Goal: Task Accomplishment & Management: Use online tool/utility

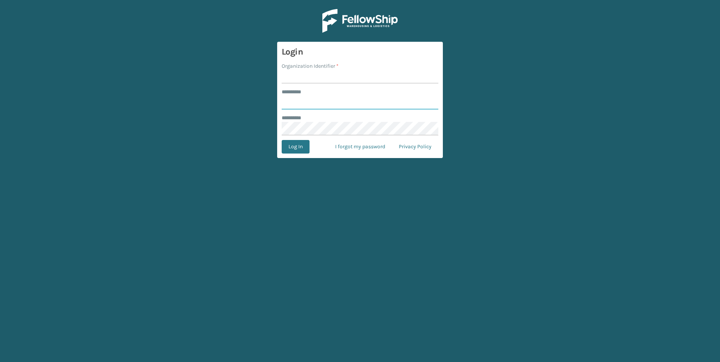
type input "***"
click at [343, 85] on form "Login Organization Identifier * ******** * *** ******** * Log In I forgot my pa…" at bounding box center [360, 100] width 166 height 116
click at [342, 79] on input "Organization Identifier *" at bounding box center [360, 77] width 157 height 14
click at [341, 79] on input "Organization Identifier *" at bounding box center [360, 77] width 157 height 14
type input "Fellowship - West"
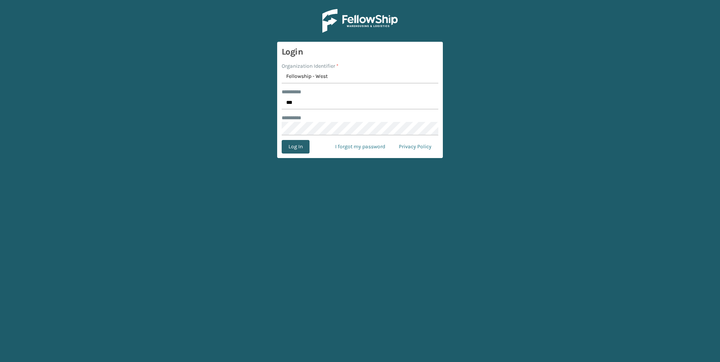
click at [302, 150] on button "Log In" at bounding box center [296, 147] width 28 height 14
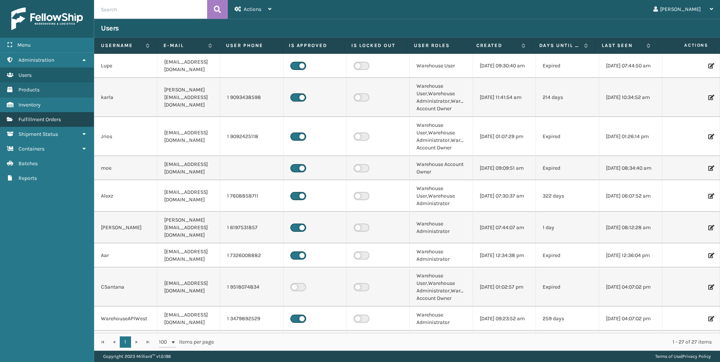
click at [34, 113] on link "Fulfillment Orders" at bounding box center [47, 119] width 94 height 15
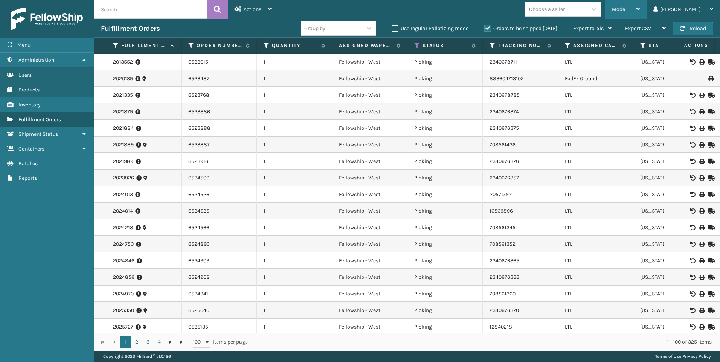
click at [640, 13] on div "Mode" at bounding box center [626, 9] width 28 height 19
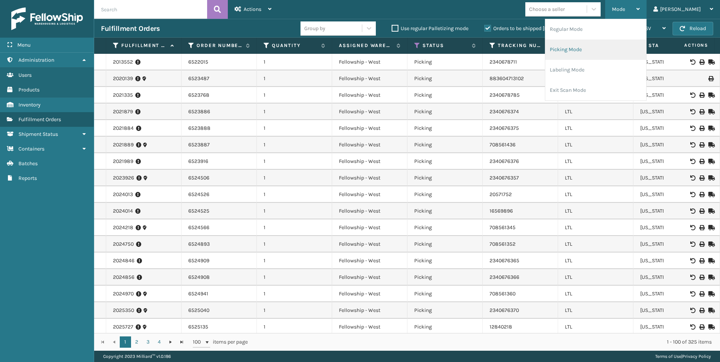
click at [630, 45] on li "Picking Mode" at bounding box center [595, 50] width 101 height 20
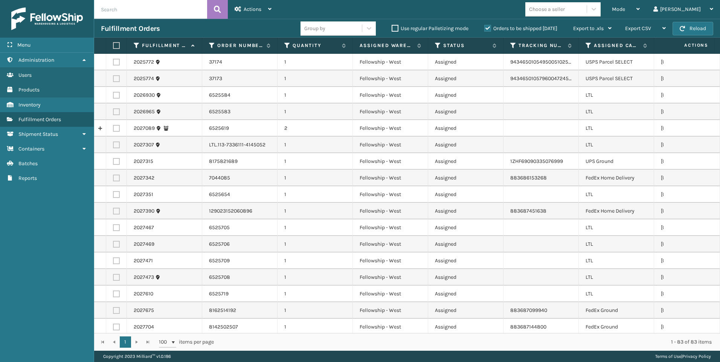
click at [565, 6] on div "Choose a seller" at bounding box center [547, 9] width 36 height 8
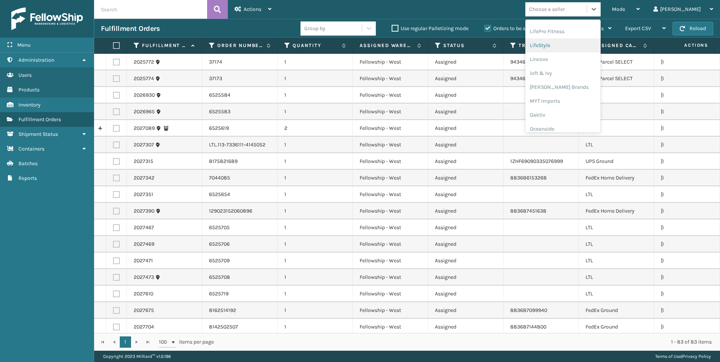
scroll to position [364, 0]
click at [593, 113] on div "SleepGeekz" at bounding box center [562, 110] width 75 height 14
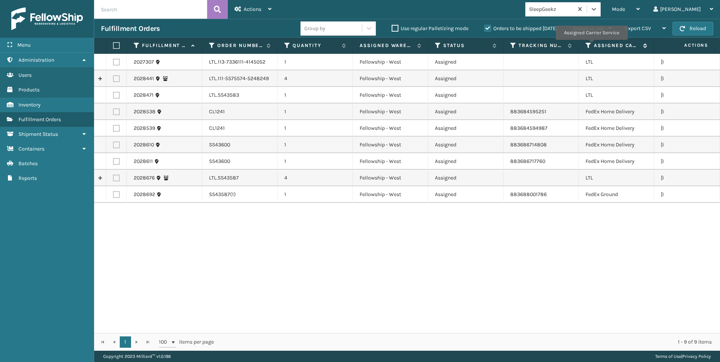
click at [590, 44] on icon at bounding box center [589, 45] width 6 height 7
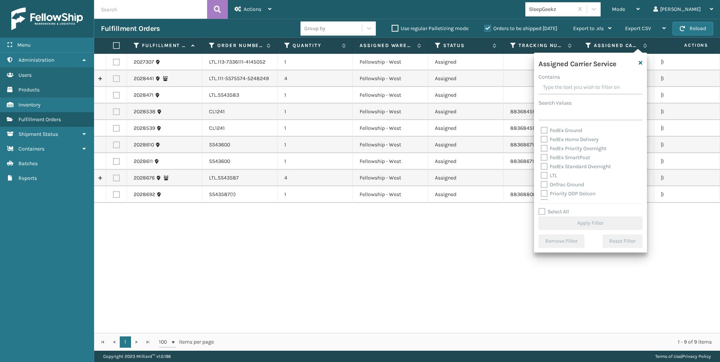
scroll to position [75, 0]
click at [550, 164] on label "LTL" at bounding box center [549, 162] width 17 height 6
click at [541, 163] on input "LTL" at bounding box center [541, 160] width 0 height 5
checkbox input "true"
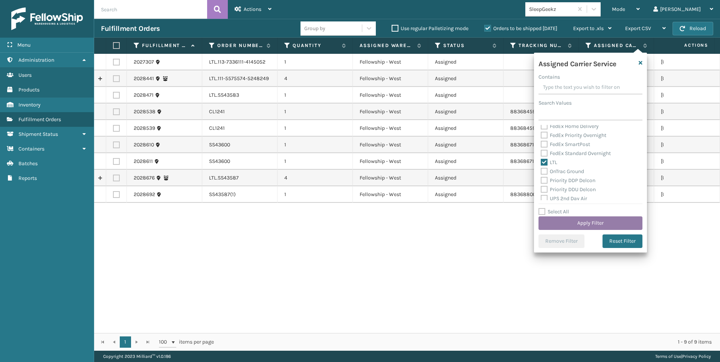
click at [557, 217] on button "Apply Filter" at bounding box center [590, 224] width 104 height 14
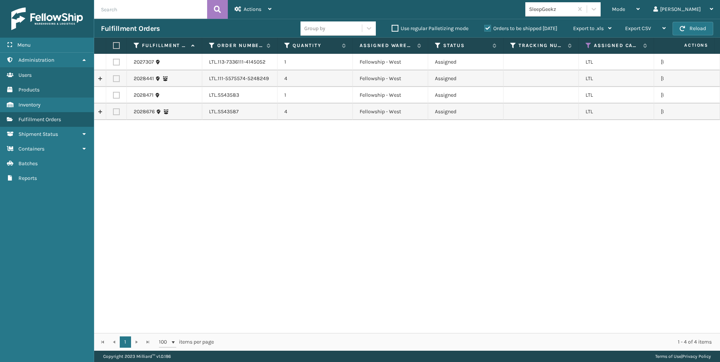
click at [117, 43] on label at bounding box center [115, 45] width 5 height 7
click at [113, 43] on input "checkbox" at bounding box center [113, 45] width 0 height 5
checkbox input "true"
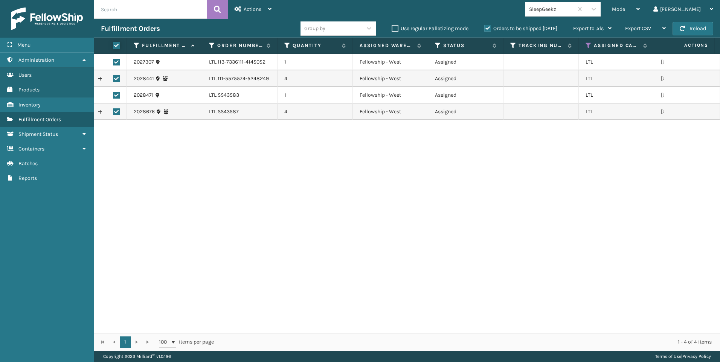
checkbox input "true"
click at [241, 7] on div "Actions" at bounding box center [253, 9] width 37 height 19
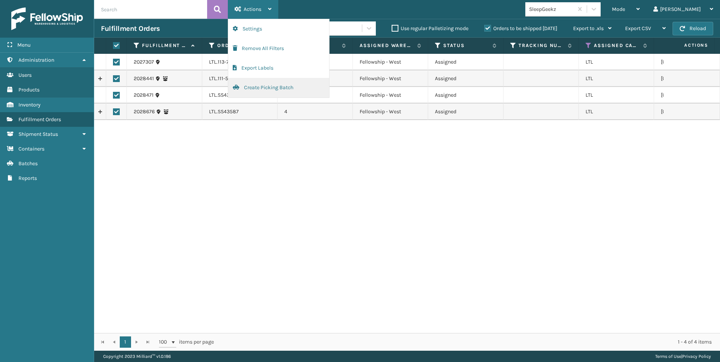
click at [288, 91] on button "Create Picking Batch" at bounding box center [278, 88] width 101 height 20
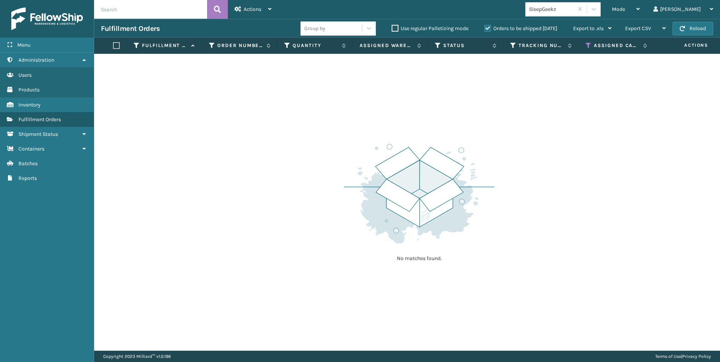
click at [574, 9] on div "SleepGeekz" at bounding box center [551, 9] width 45 height 8
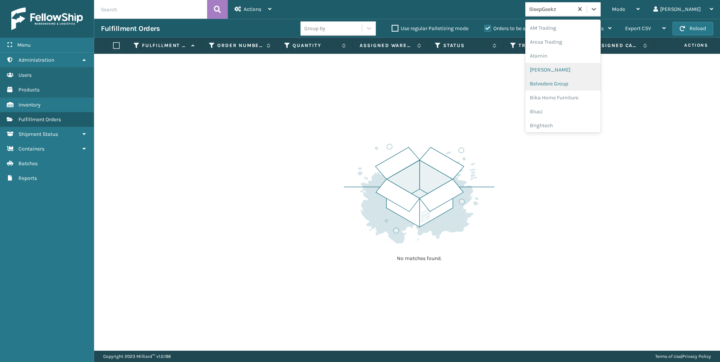
scroll to position [188, 0]
click at [584, 95] on div "K2 Health" at bounding box center [562, 91] width 75 height 14
click at [574, 10] on div "K2 Health" at bounding box center [551, 9] width 45 height 8
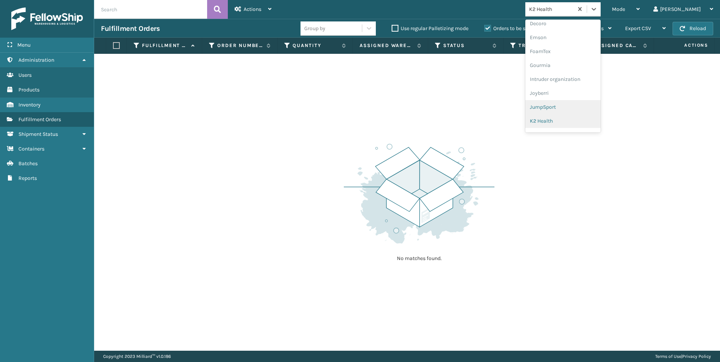
scroll to position [238, 0]
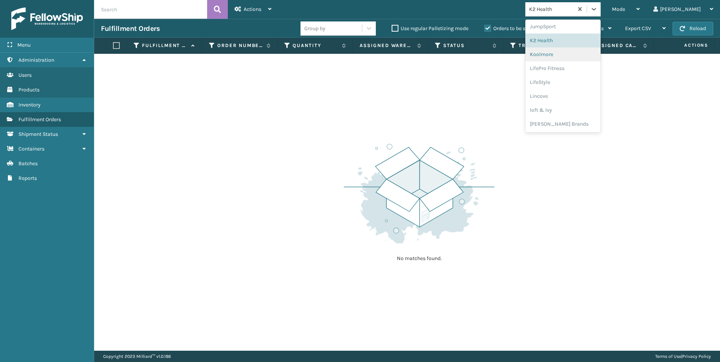
click at [583, 53] on div "Koolmore" at bounding box center [562, 54] width 75 height 14
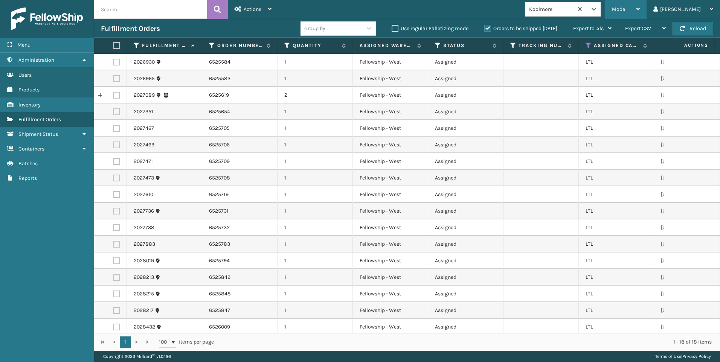
click at [625, 11] on span "Mode" at bounding box center [618, 9] width 13 height 6
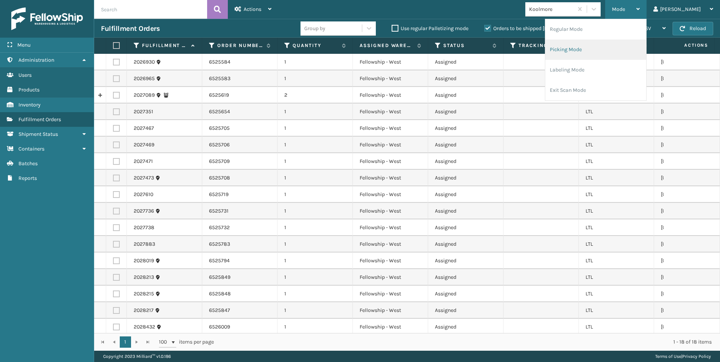
click at [604, 49] on li "Picking Mode" at bounding box center [595, 50] width 101 height 20
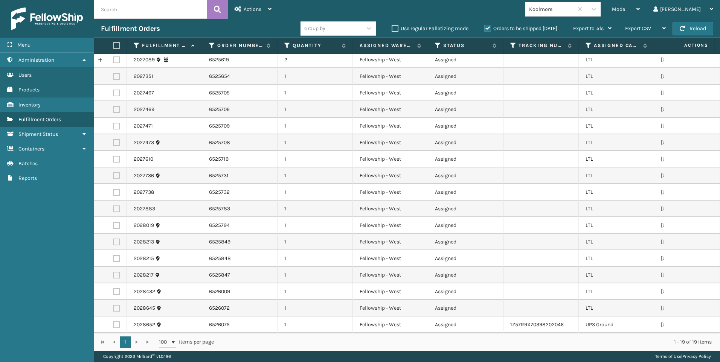
scroll to position [41, 0]
click at [591, 47] on div "Assigned Carrier Service" at bounding box center [616, 45] width 61 height 7
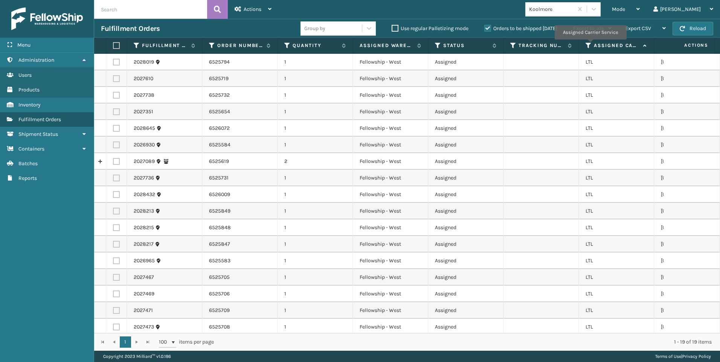
click at [590, 45] on icon at bounding box center [589, 45] width 6 height 7
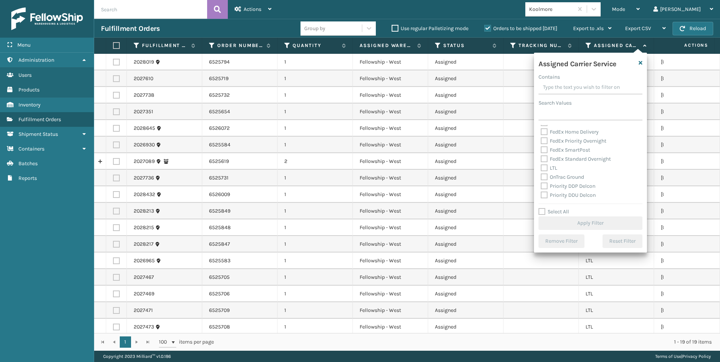
scroll to position [75, 0]
click at [554, 161] on label "LTL" at bounding box center [549, 162] width 17 height 6
click at [541, 161] on input "LTL" at bounding box center [541, 160] width 0 height 5
checkbox input "true"
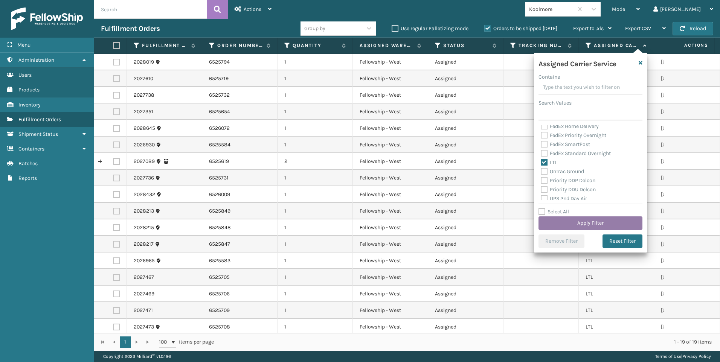
click at [564, 223] on button "Apply Filter" at bounding box center [590, 224] width 104 height 14
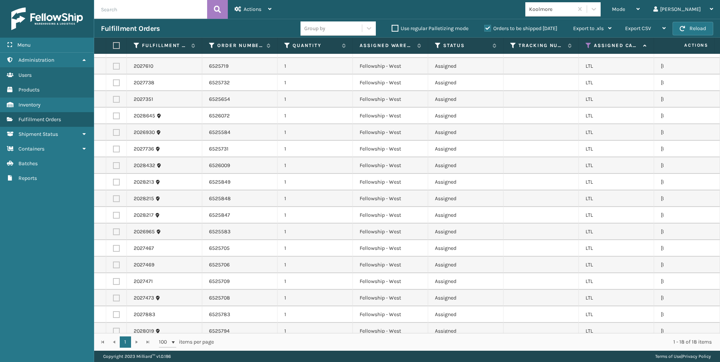
scroll to position [24, 0]
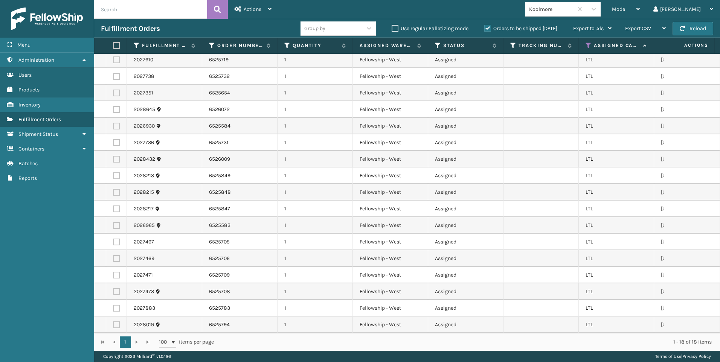
click at [117, 43] on label at bounding box center [115, 45] width 5 height 7
click at [113, 43] on input "checkbox" at bounding box center [113, 45] width 0 height 5
checkbox input "true"
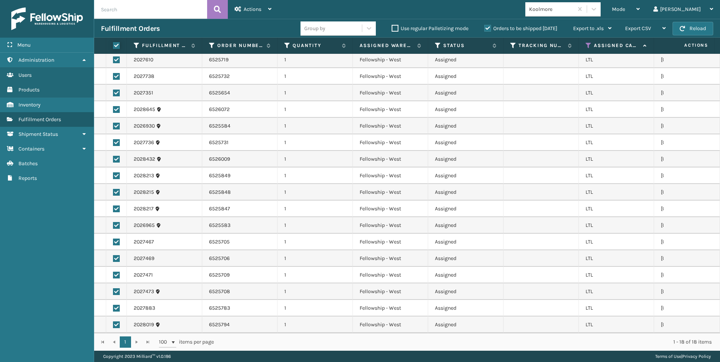
checkbox input "true"
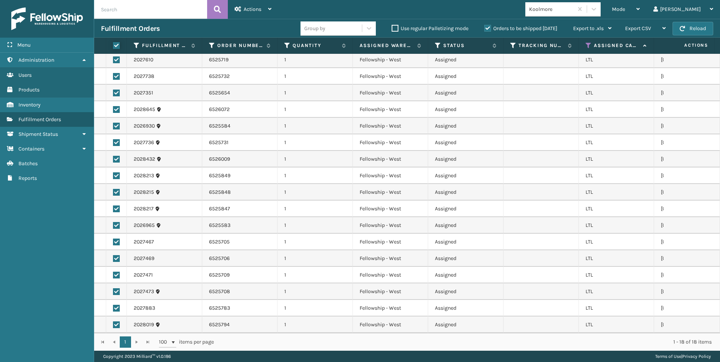
checkbox input "true"
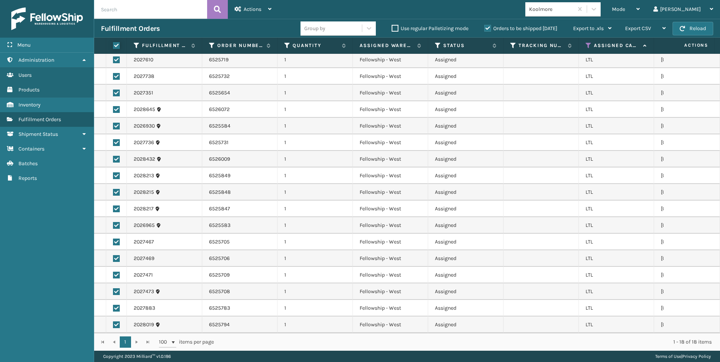
checkbox input "true"
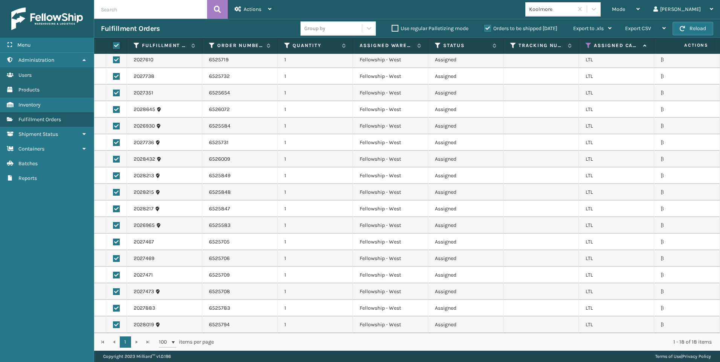
checkbox input "true"
click at [257, 8] on span "Actions" at bounding box center [253, 9] width 18 height 6
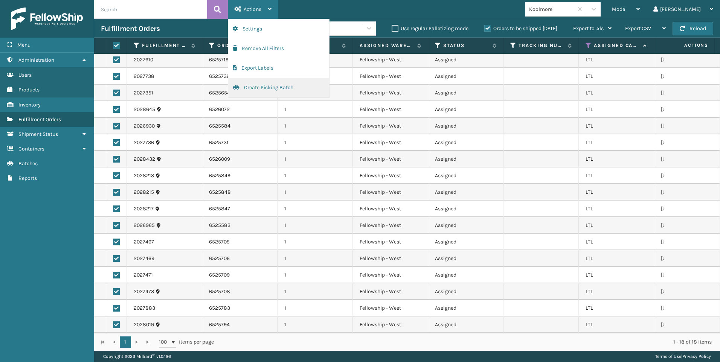
click at [293, 88] on button "Create Picking Batch" at bounding box center [278, 88] width 101 height 20
